Goal: Task Accomplishment & Management: Use online tool/utility

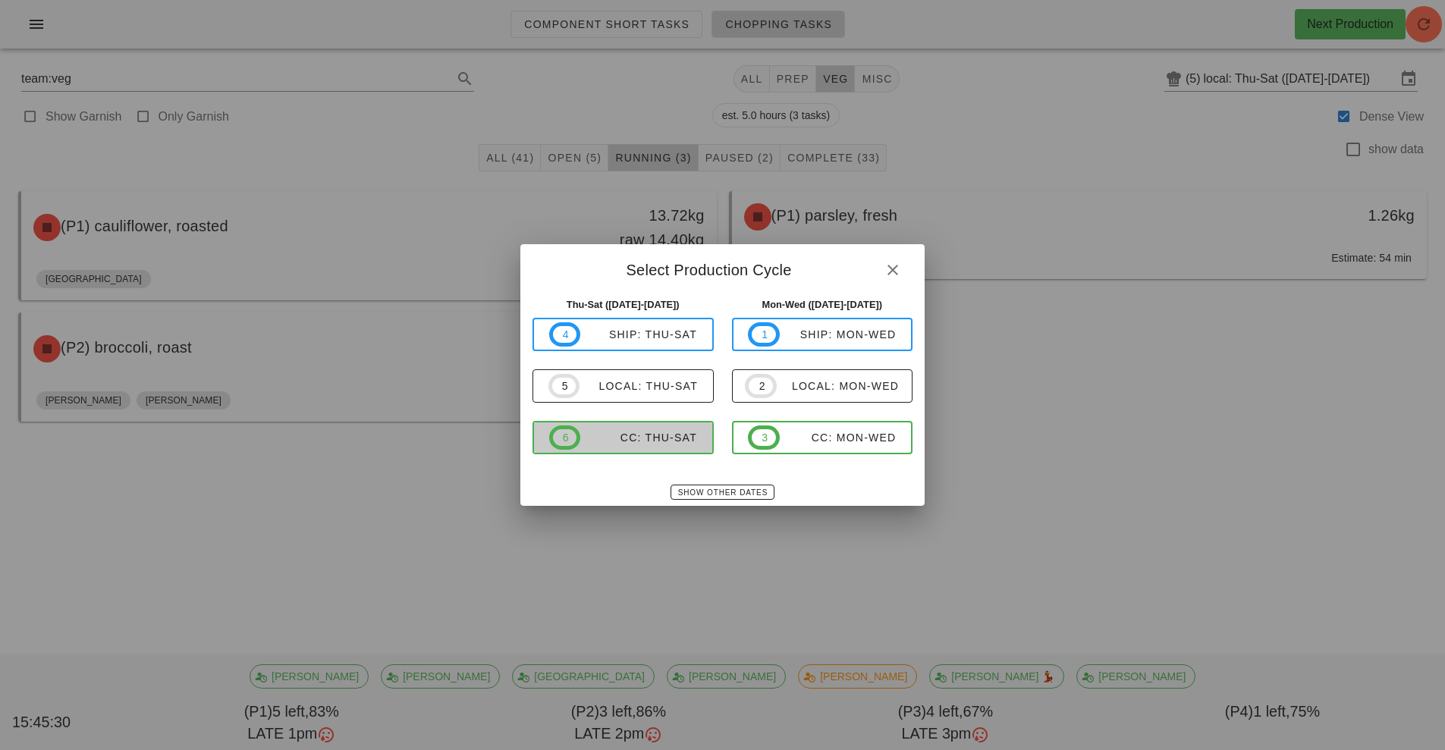
click at [663, 440] on div "CC: Thu-Sat" at bounding box center [638, 438] width 117 height 12
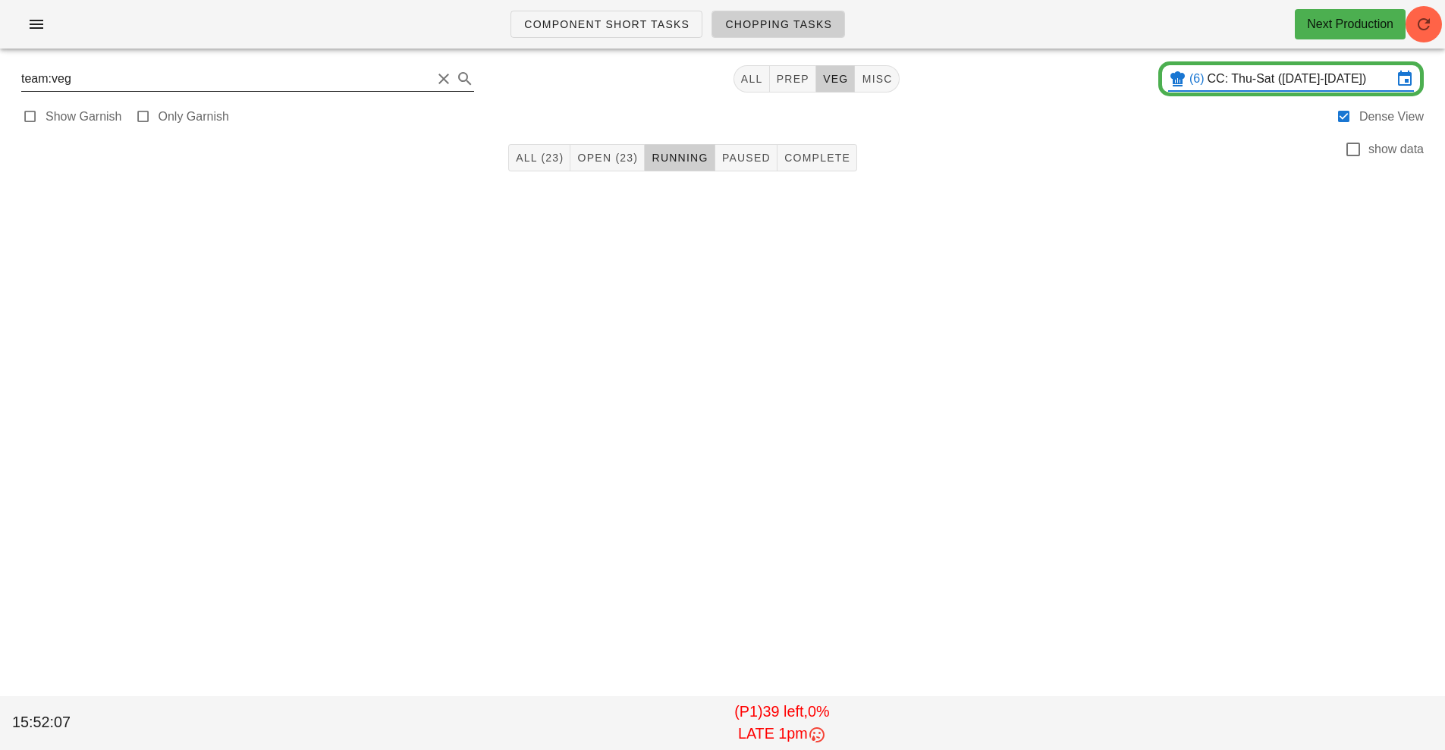
click at [46, 80] on input "team:veg" at bounding box center [226, 79] width 410 height 24
click at [1231, 83] on input "CC: Thu-Sat ([DATE]-[DATE])" at bounding box center [1299, 79] width 185 height 24
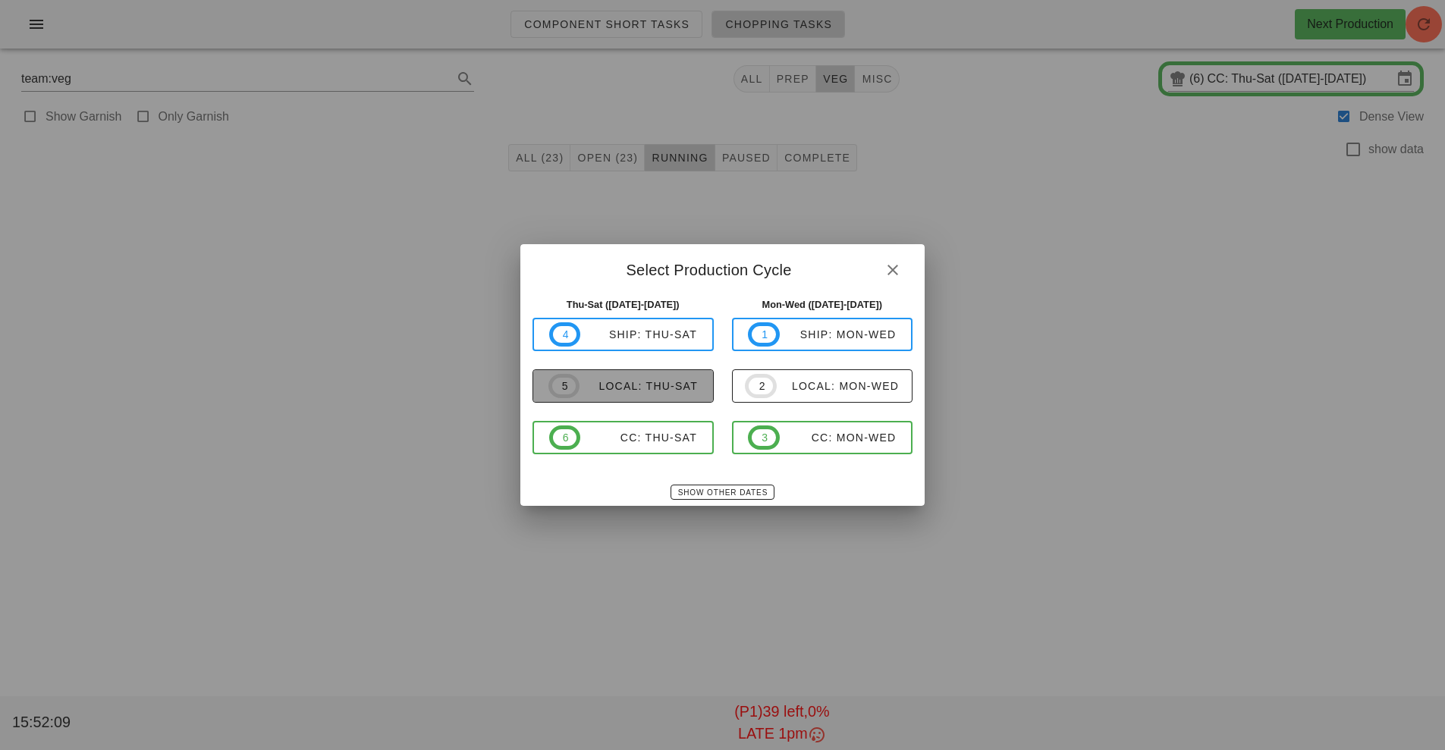
click at [595, 379] on span "5 local: Thu-Sat" at bounding box center [622, 386] width 149 height 24
type input "local: Thu-Sat ([DATE]-[DATE])"
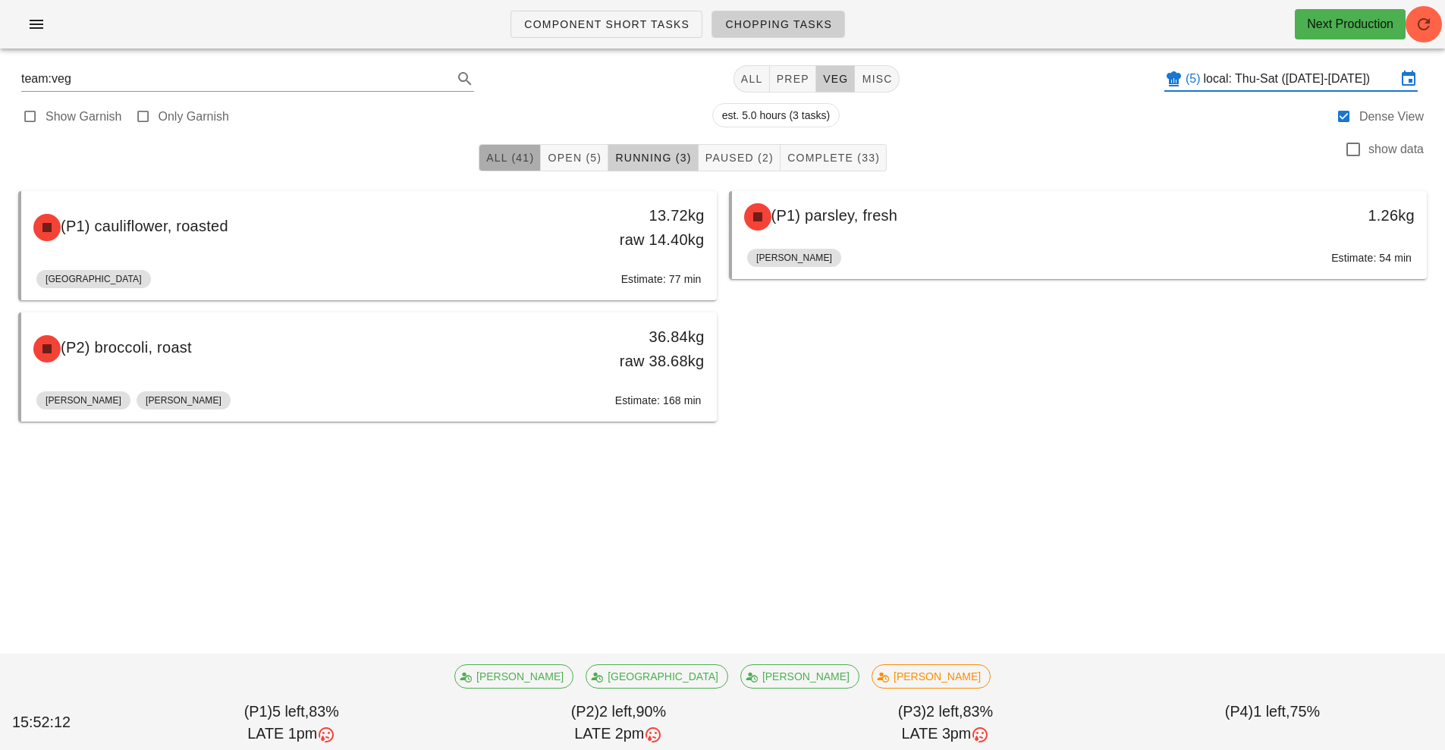
click at [508, 160] on span "All (41)" at bounding box center [509, 158] width 49 height 12
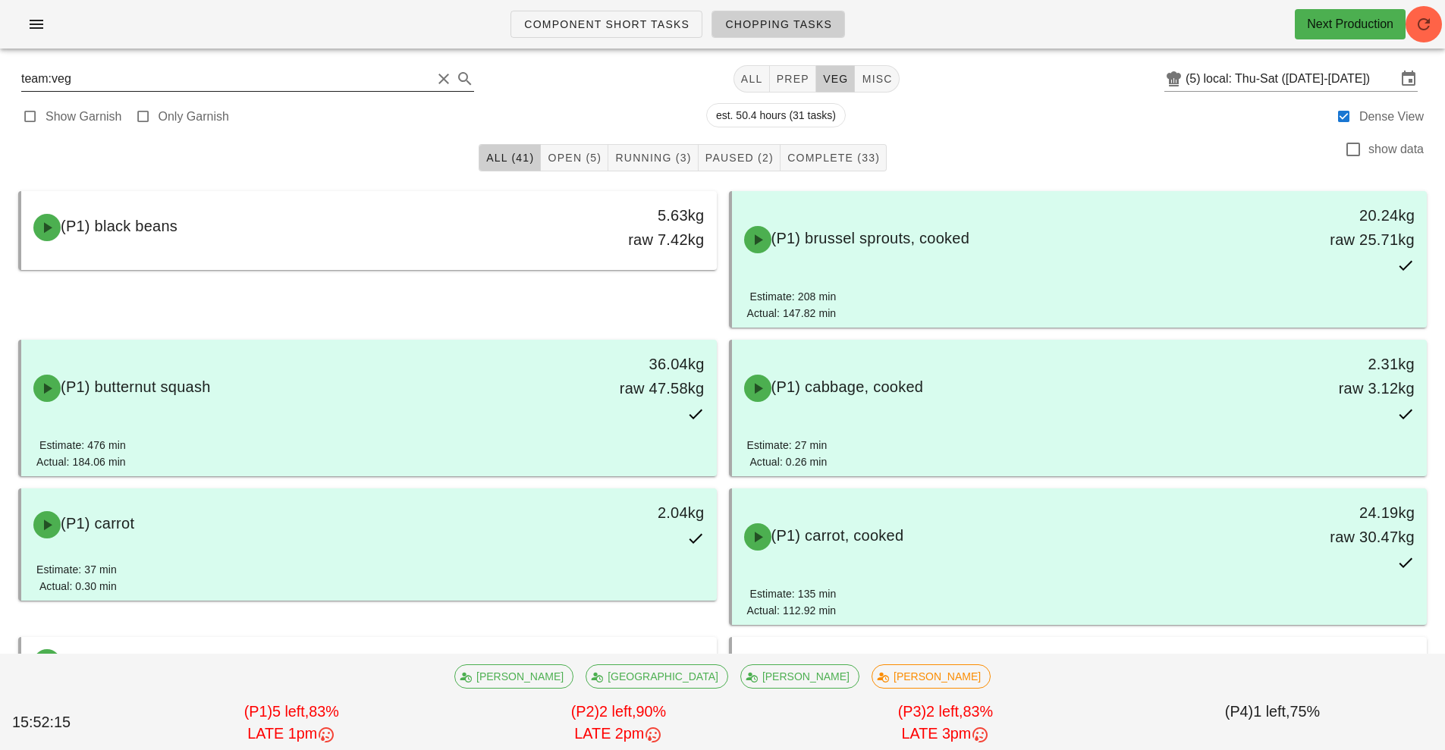
click at [34, 74] on input "team:veg" at bounding box center [226, 79] width 410 height 24
click at [22, 20] on button "button" at bounding box center [36, 24] width 49 height 27
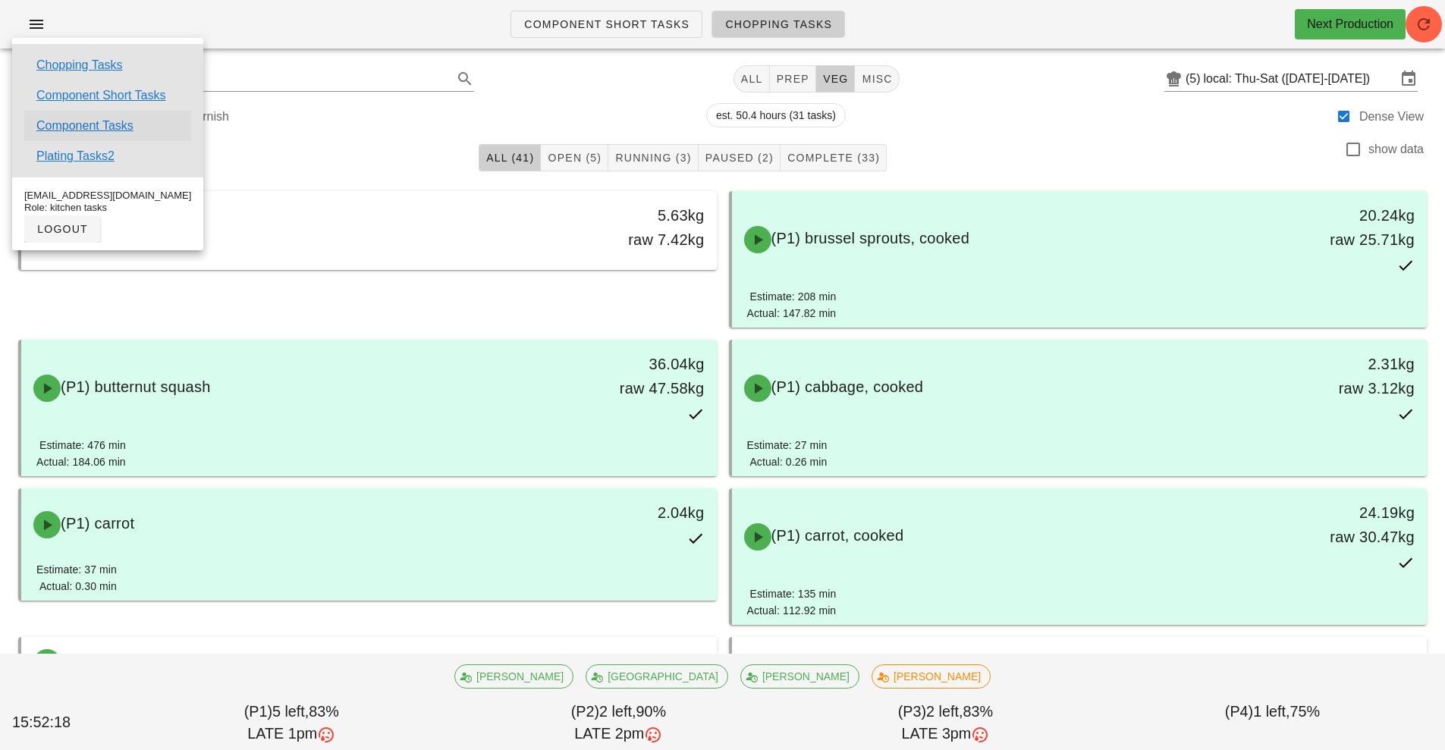
click at [86, 127] on link "Component Tasks" at bounding box center [84, 126] width 97 height 18
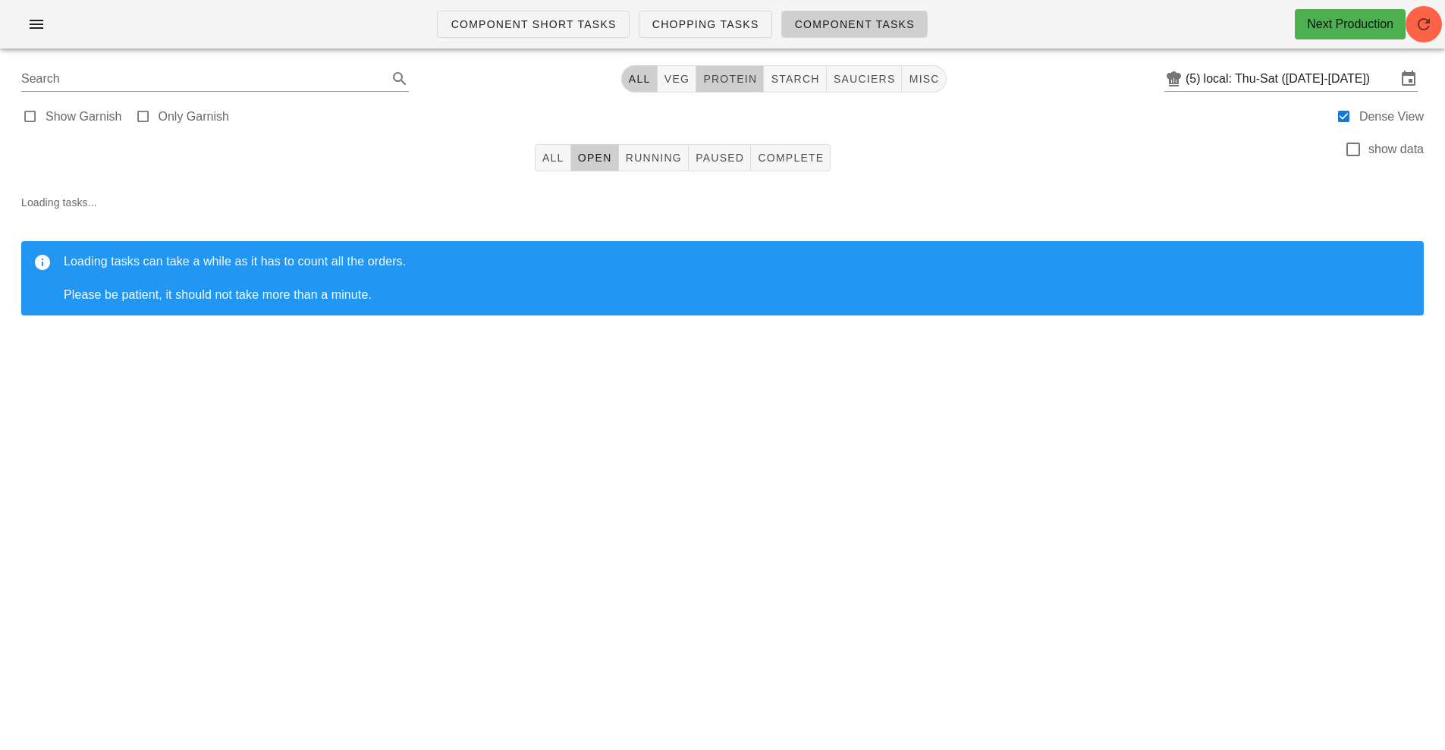
click at [741, 80] on span "protein" at bounding box center [729, 79] width 55 height 12
type input "team:protein"
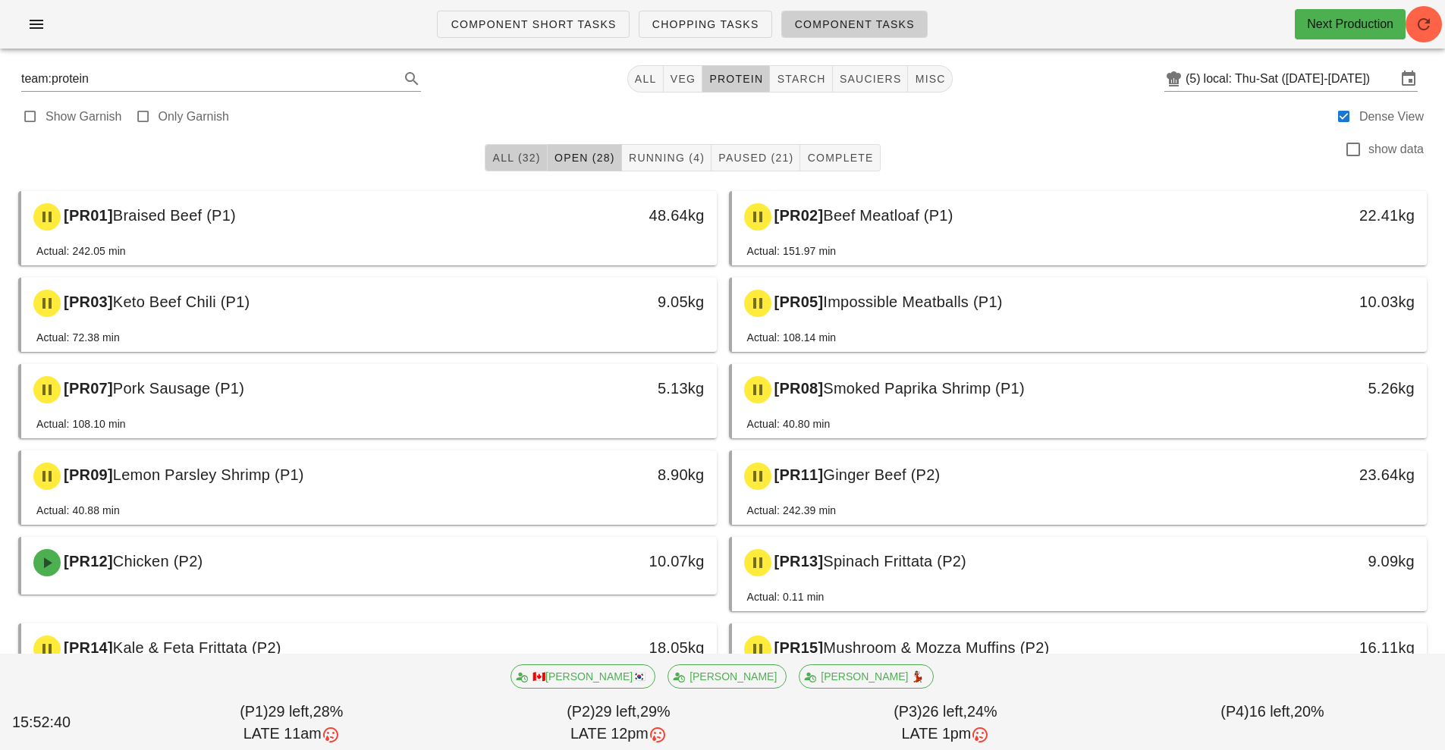
click at [508, 165] on button "All (32)" at bounding box center [516, 157] width 62 height 27
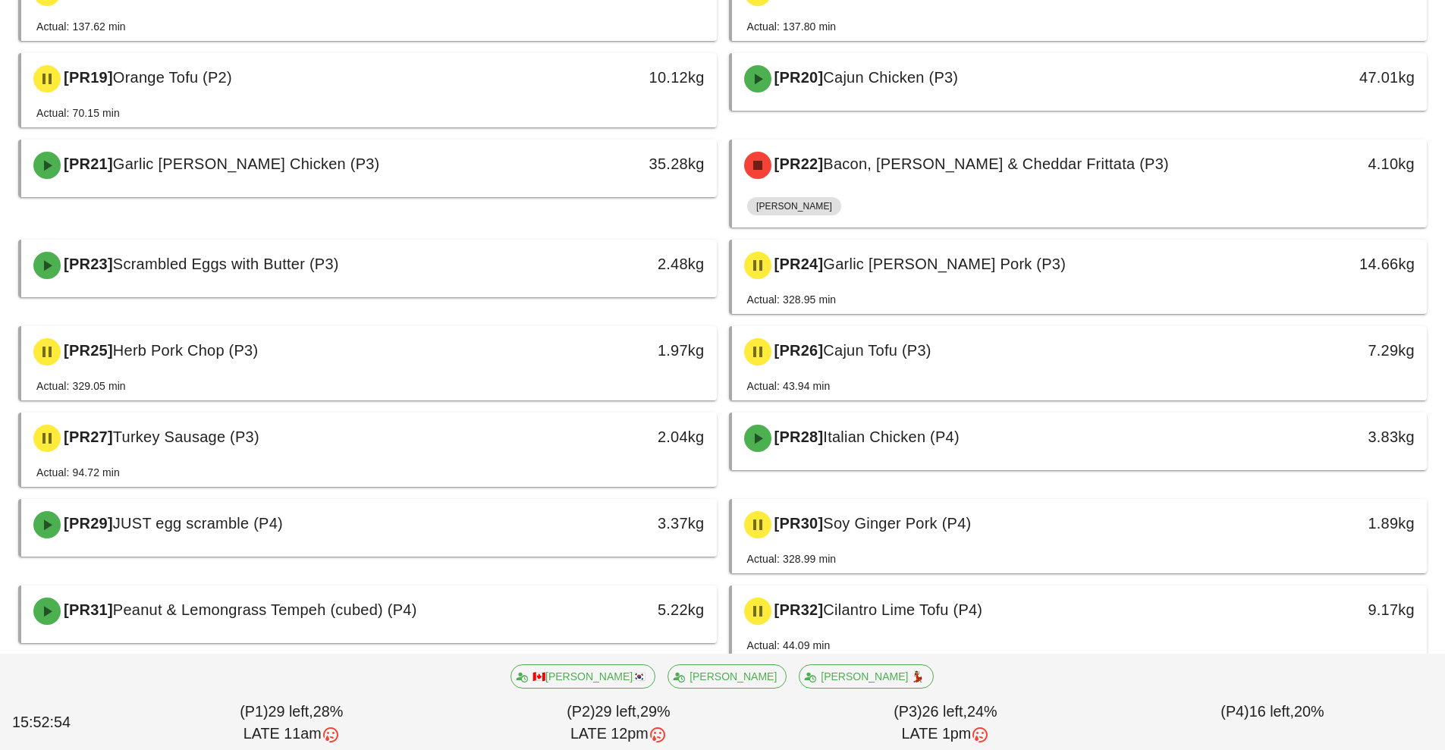
scroll to position [976, 0]
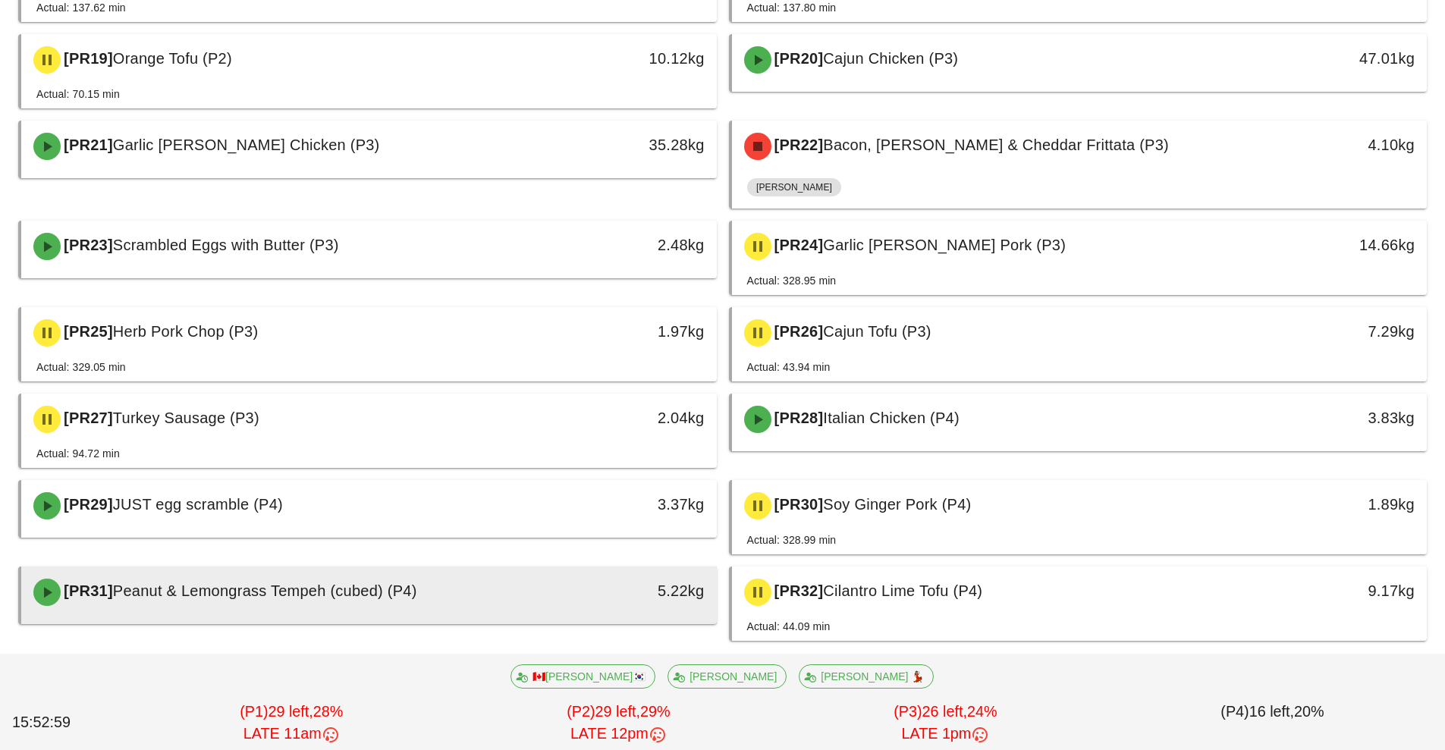
click at [162, 608] on div "[PR31] Peanut & Lemongrass Tempeh (cubed) (P4)" at bounding box center [282, 593] width 516 height 46
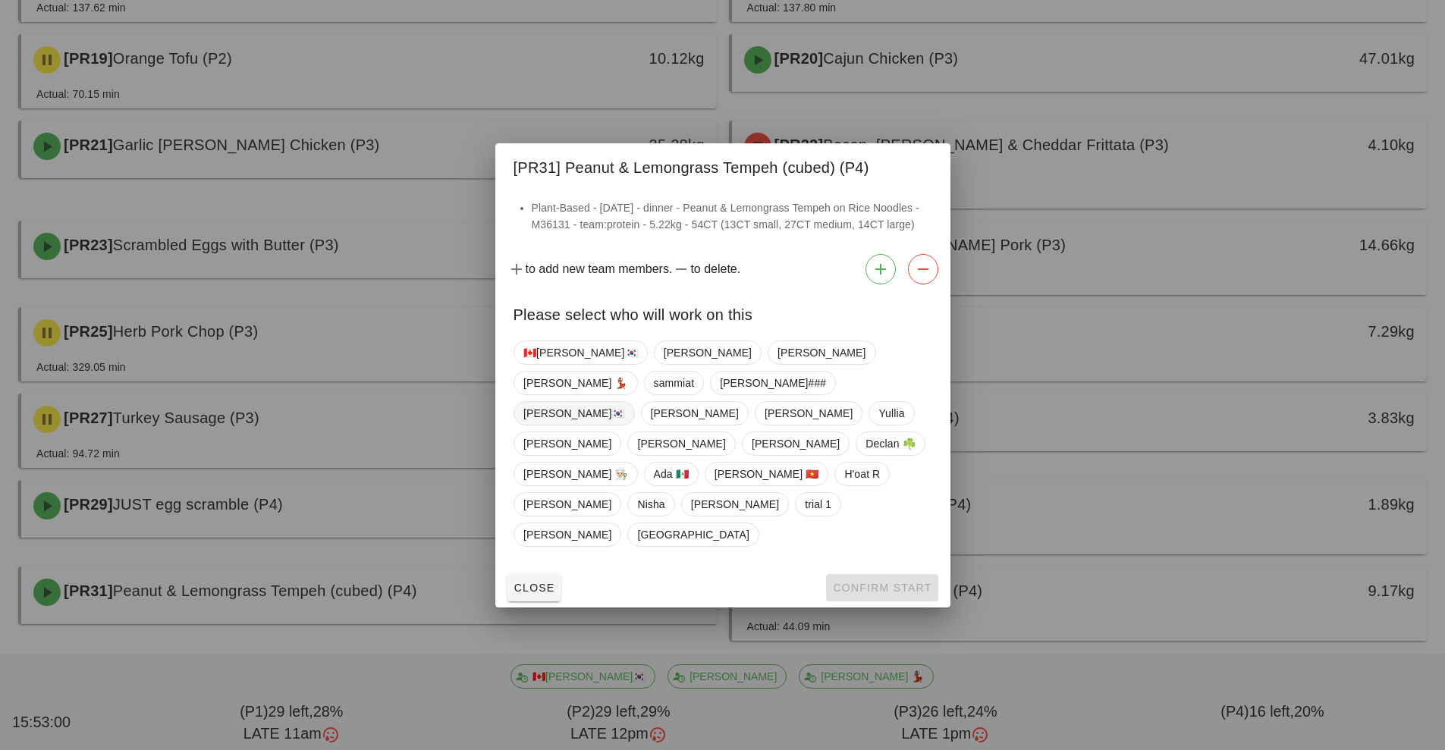
click at [529, 425] on span "[PERSON_NAME]🇰🇷" at bounding box center [574, 413] width 102 height 23
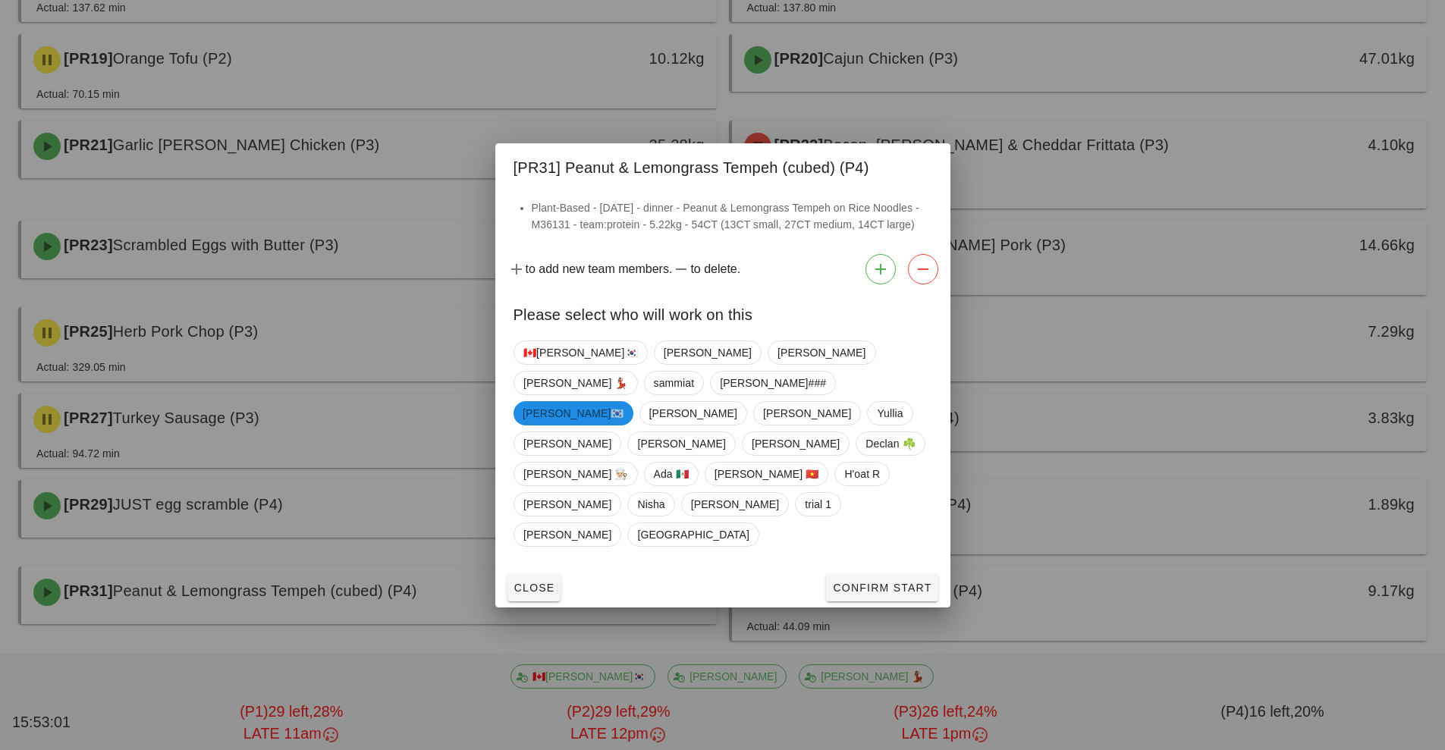
click at [873, 568] on div "Close Confirm Start" at bounding box center [722, 587] width 455 height 39
click at [871, 582] on span "Confirm Start" at bounding box center [881, 588] width 99 height 12
